Goal: Transaction & Acquisition: Purchase product/service

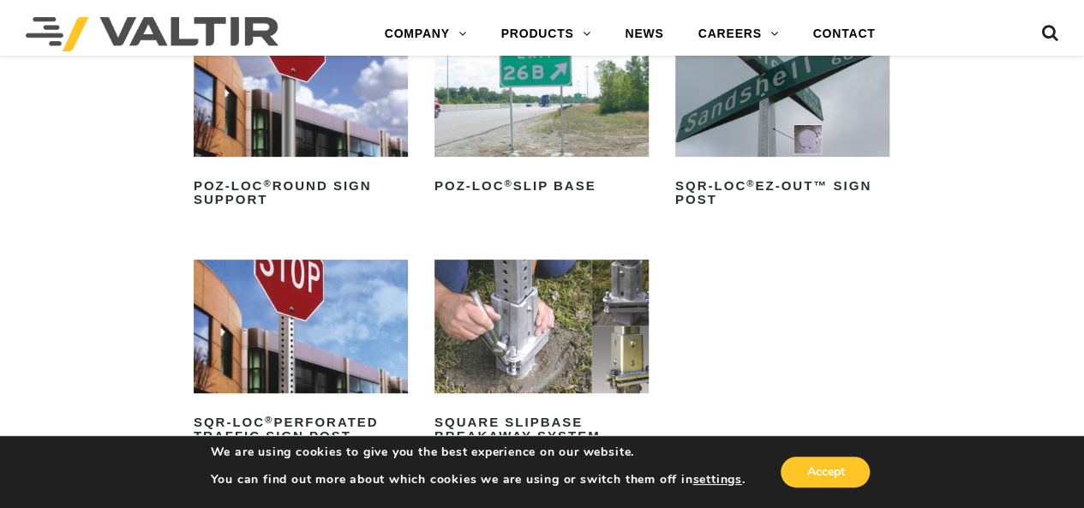
scroll to position [343, 0]
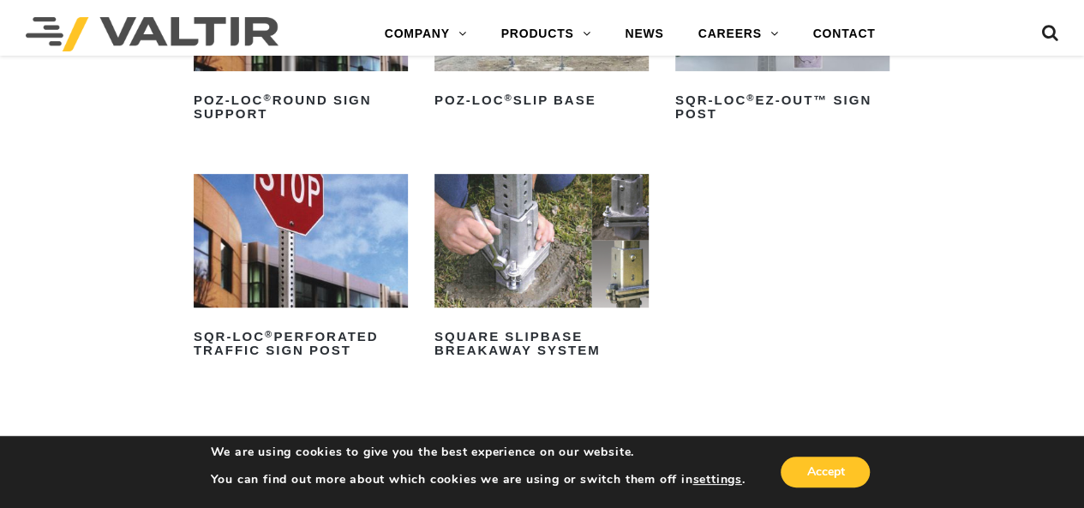
click at [319, 267] on img at bounding box center [301, 241] width 214 height 134
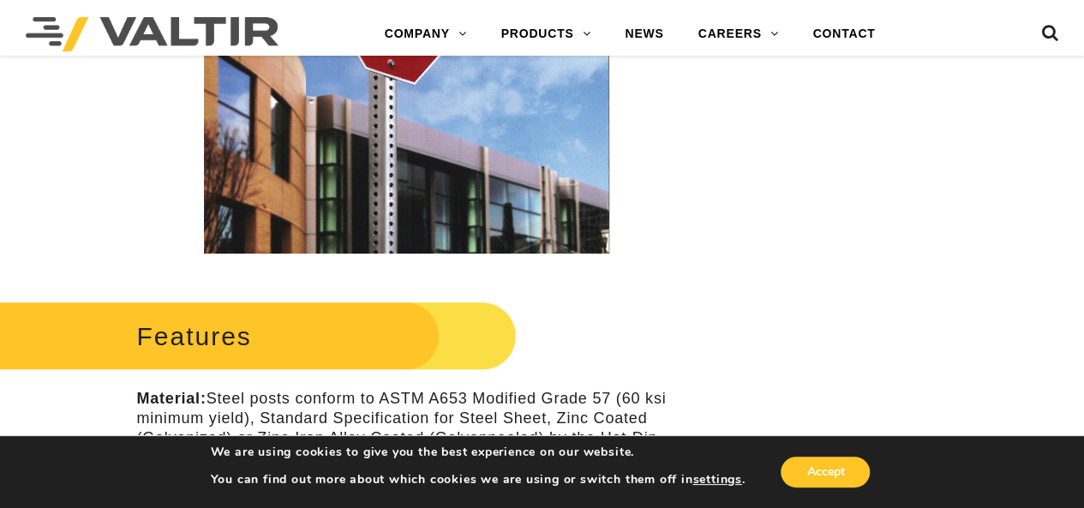
scroll to position [600, 0]
